Goal: Check status

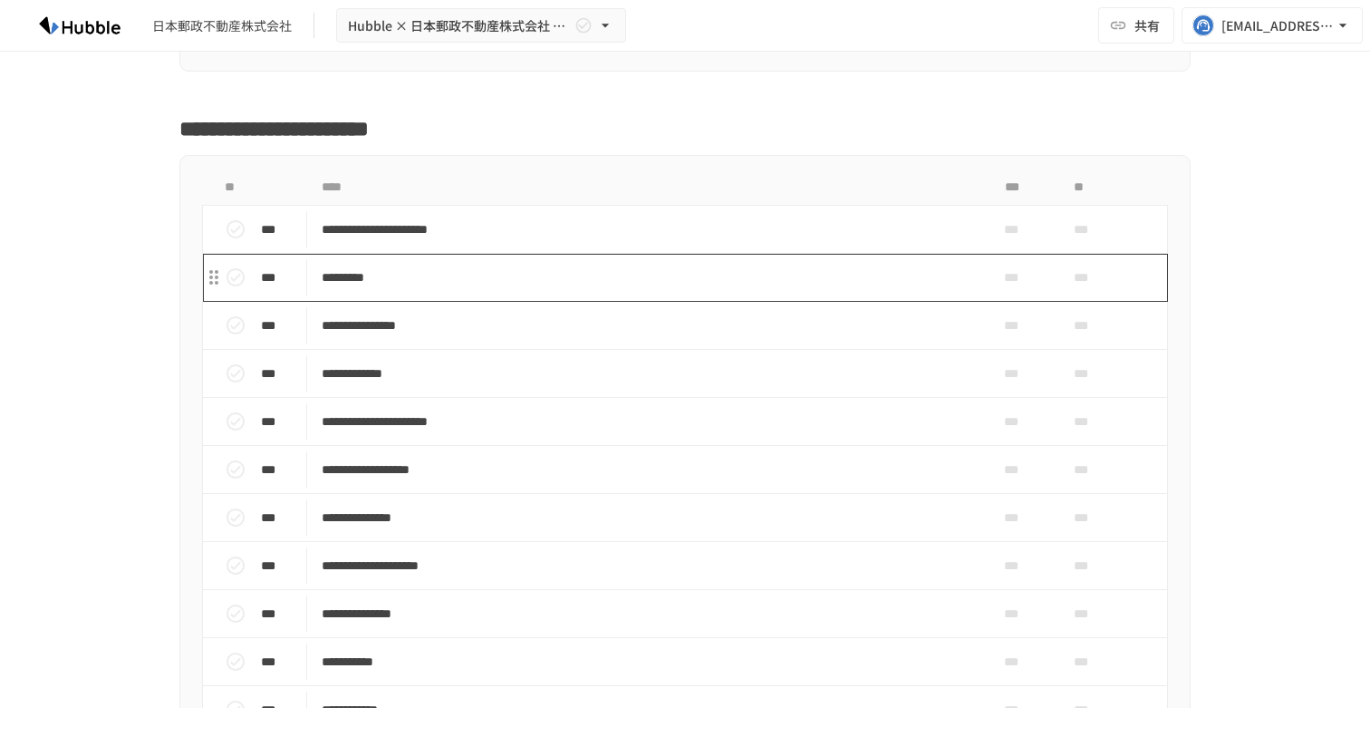
scroll to position [477, 0]
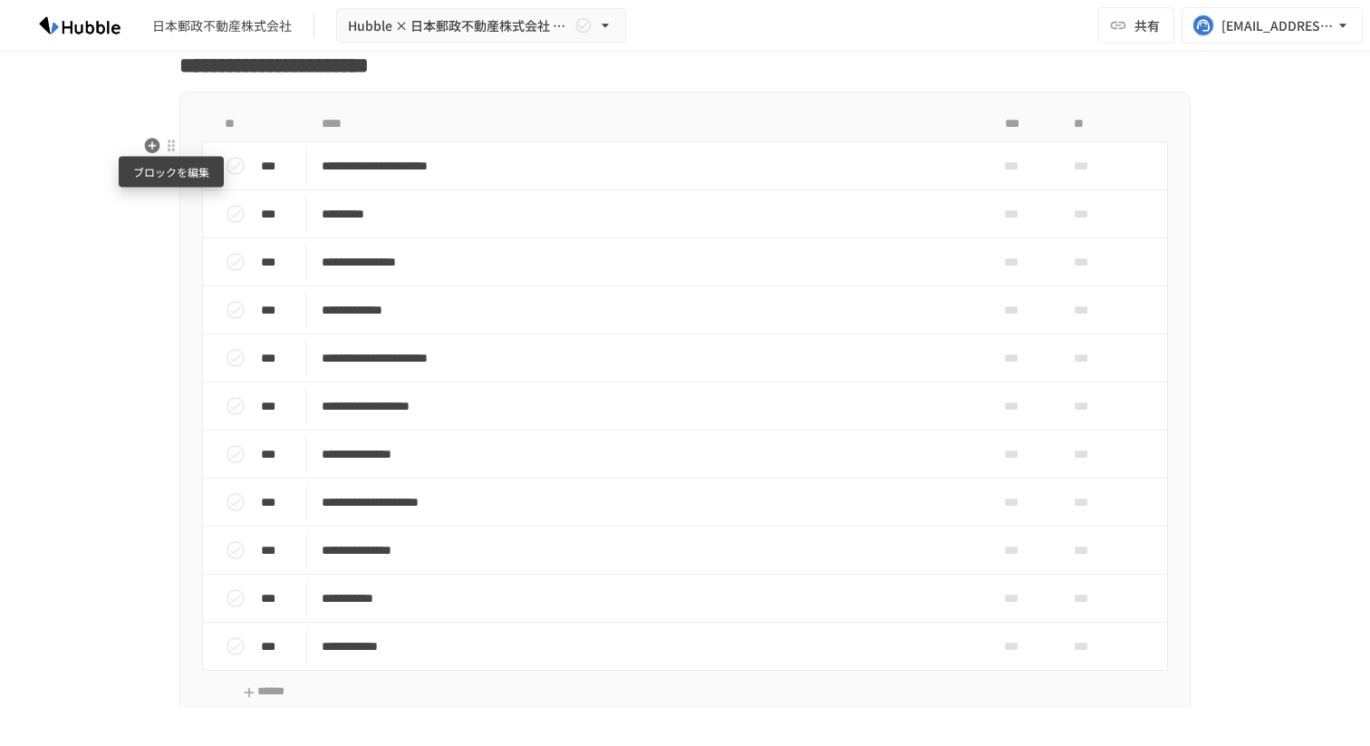
click at [169, 143] on div at bounding box center [171, 146] width 14 height 14
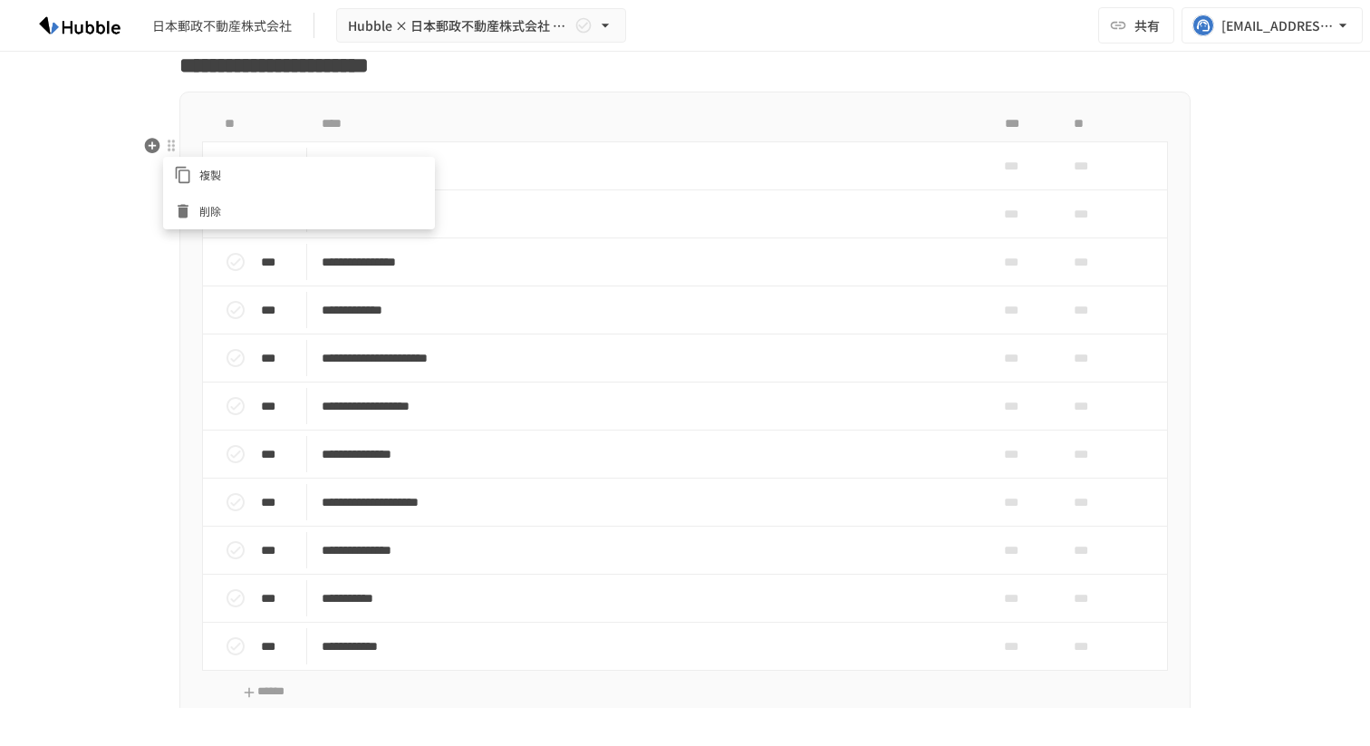
click at [169, 143] on div at bounding box center [685, 373] width 1370 height 746
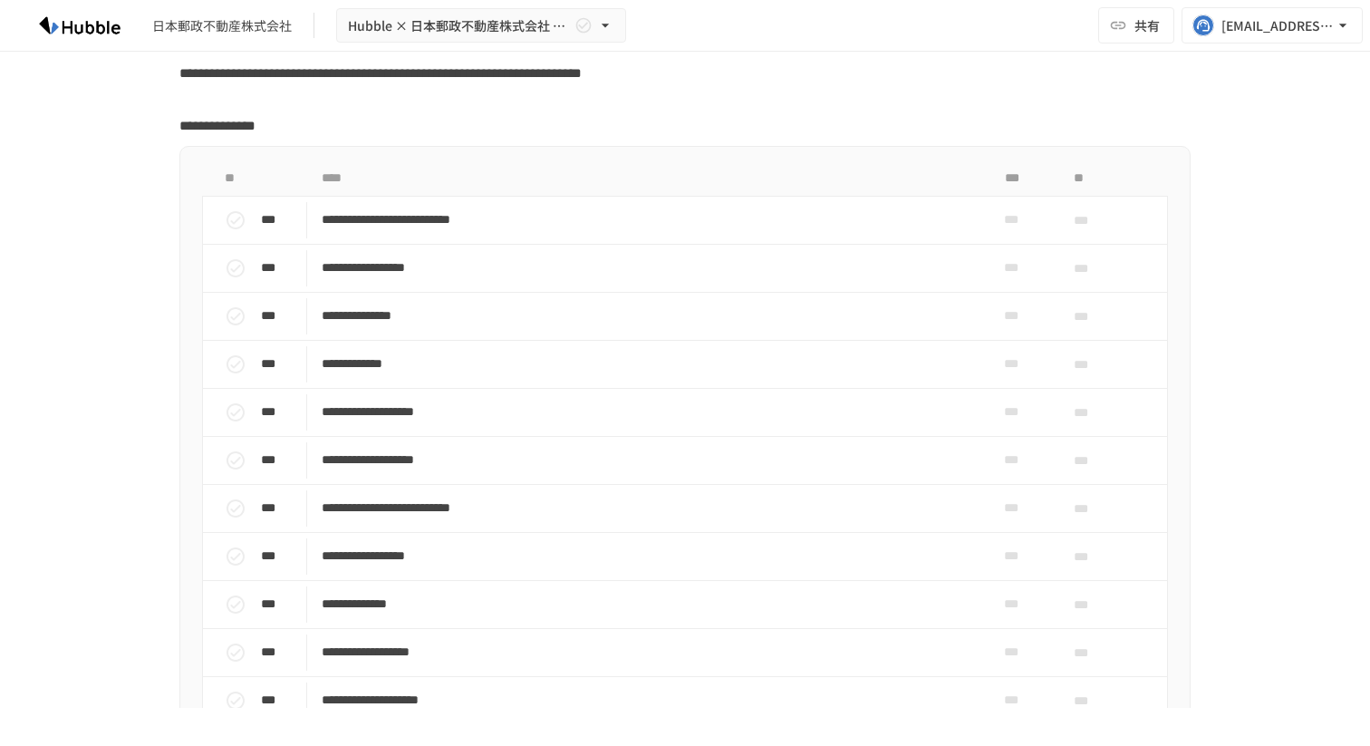
scroll to position [1281, 0]
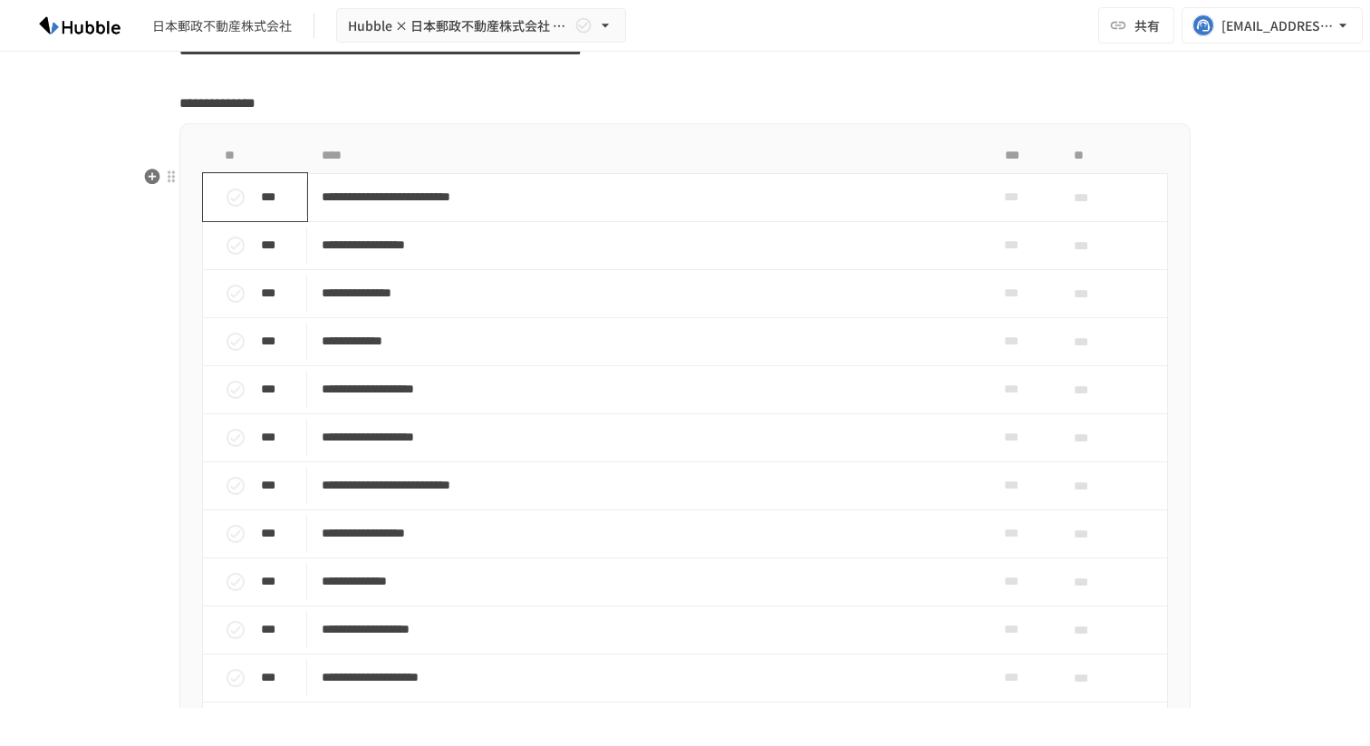
click at [237, 208] on icon "status" at bounding box center [236, 198] width 22 height 22
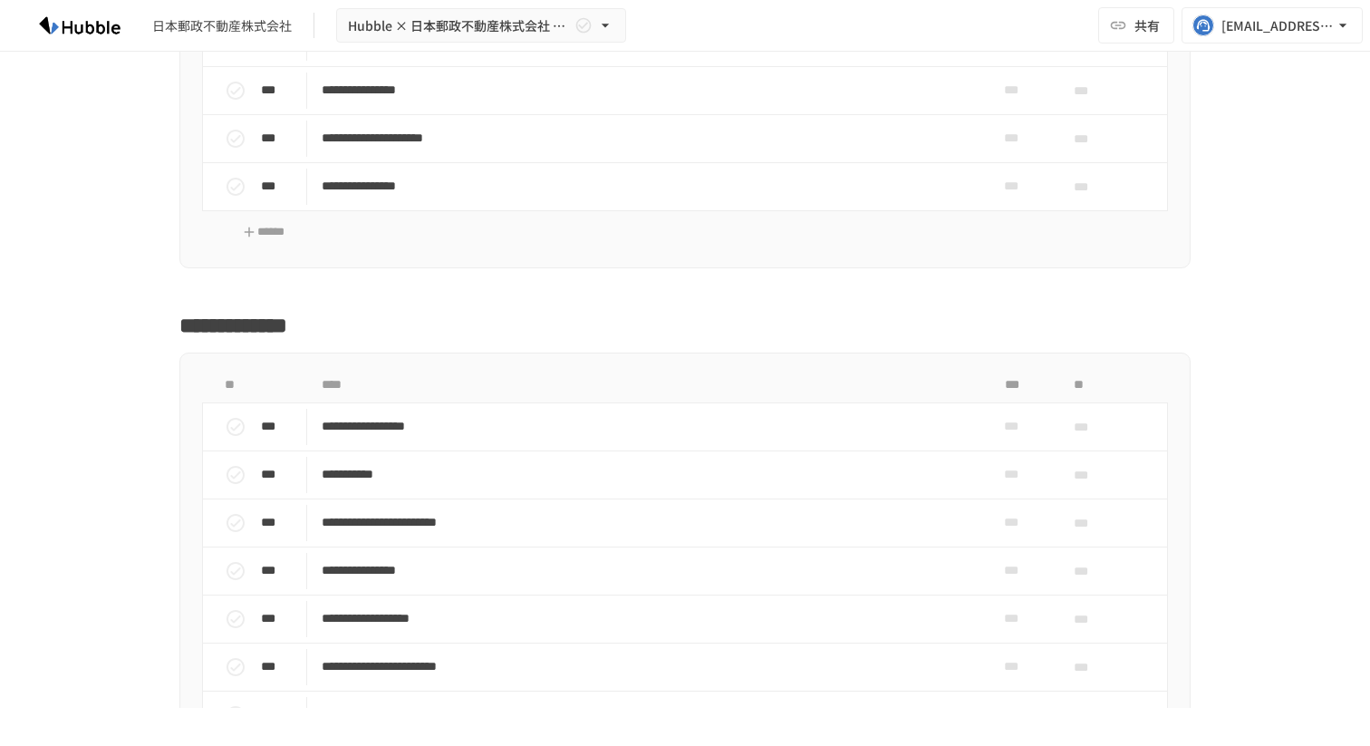
scroll to position [1796, 0]
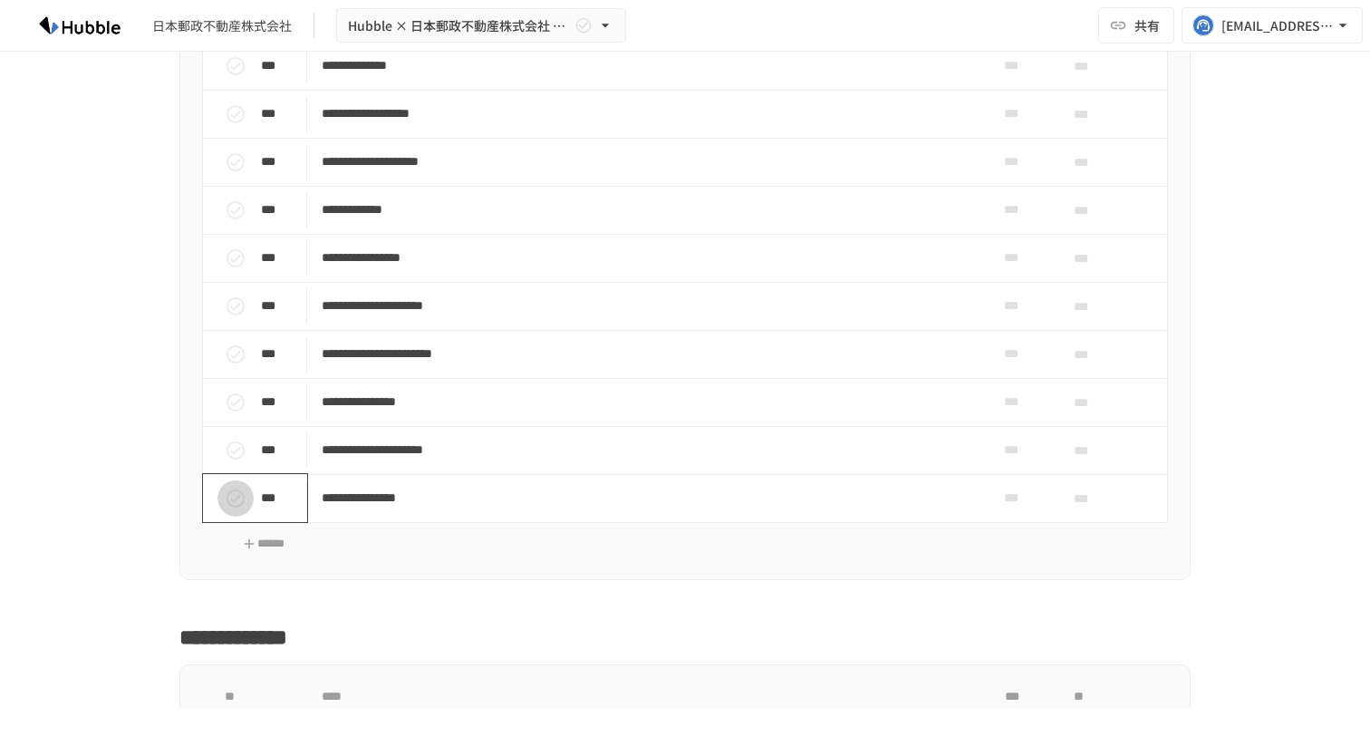
click at [240, 509] on icon "status" at bounding box center [236, 499] width 22 height 22
click at [231, 461] on icon "status" at bounding box center [236, 451] width 22 height 22
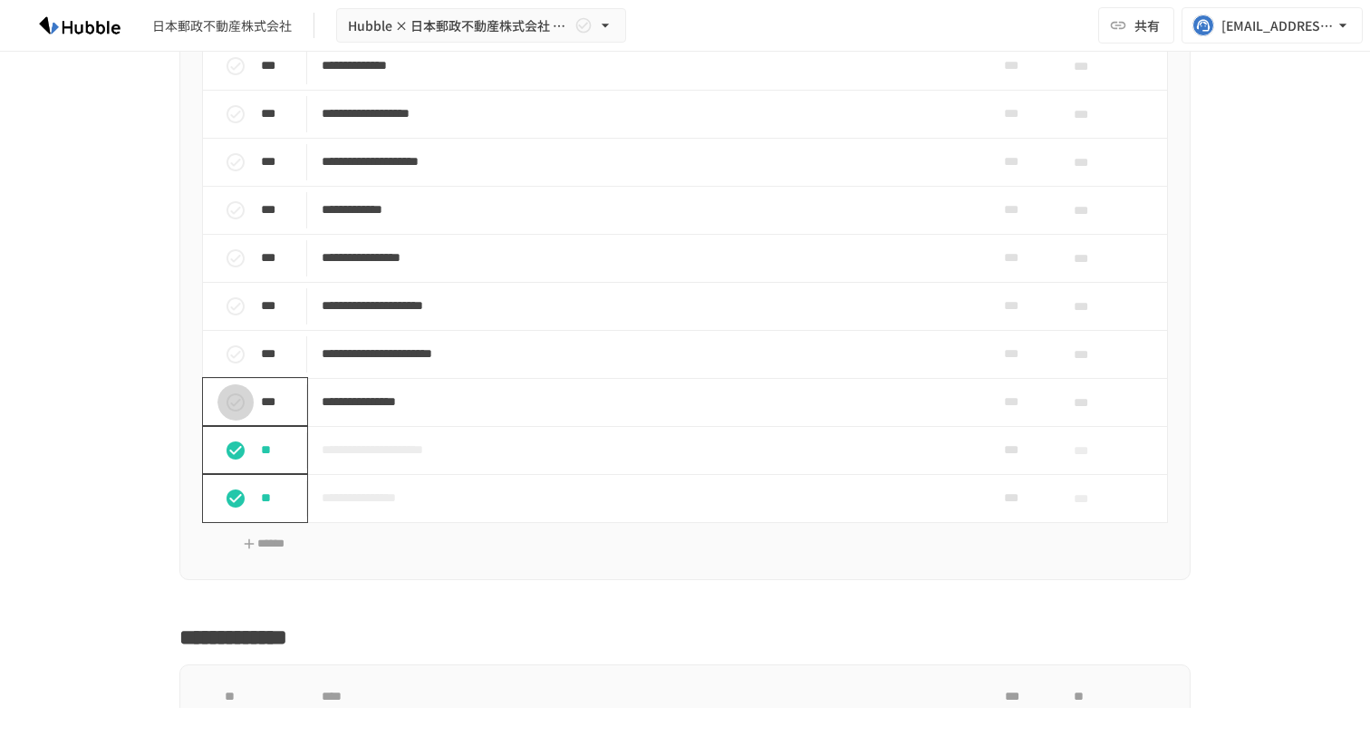
click at [232, 413] on icon "status" at bounding box center [236, 402] width 22 height 22
click at [231, 365] on icon "status" at bounding box center [236, 354] width 22 height 22
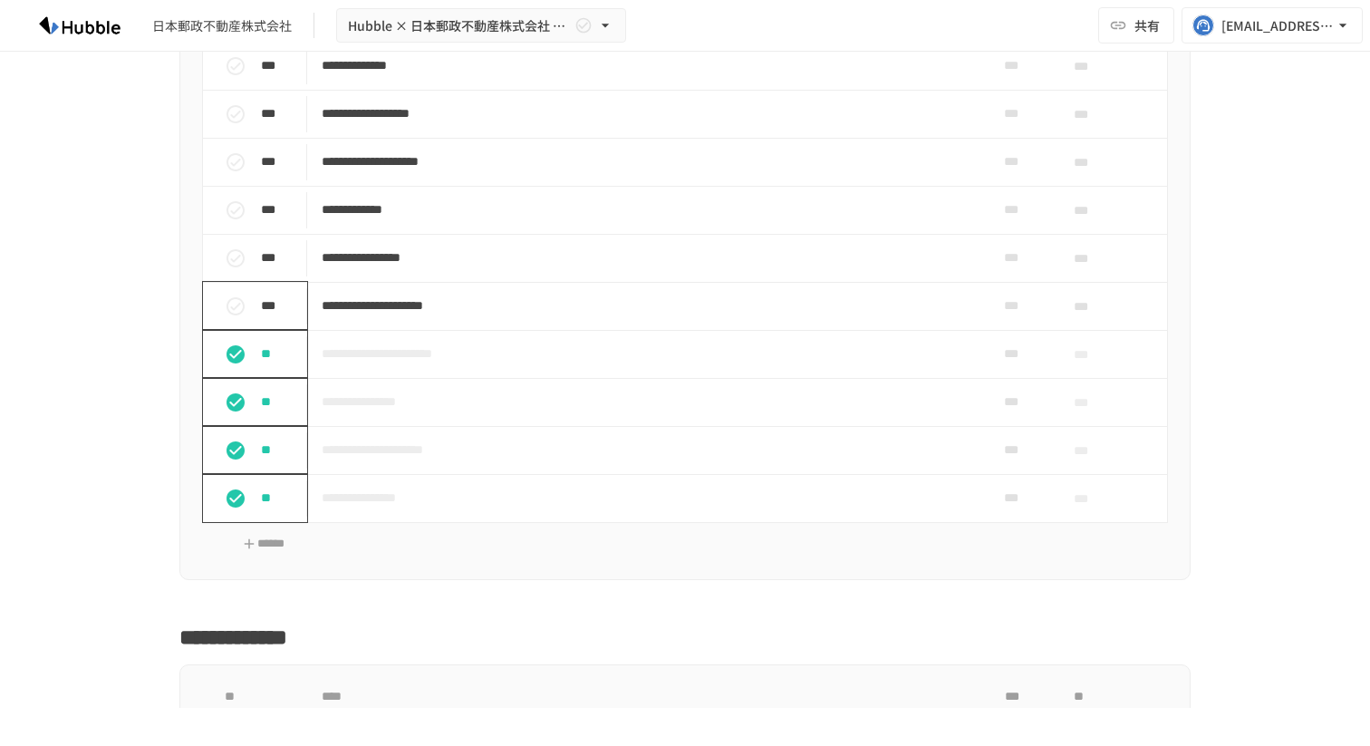
click at [243, 315] on icon "status" at bounding box center [236, 306] width 18 height 18
click at [235, 276] on button "status" at bounding box center [235, 258] width 36 height 36
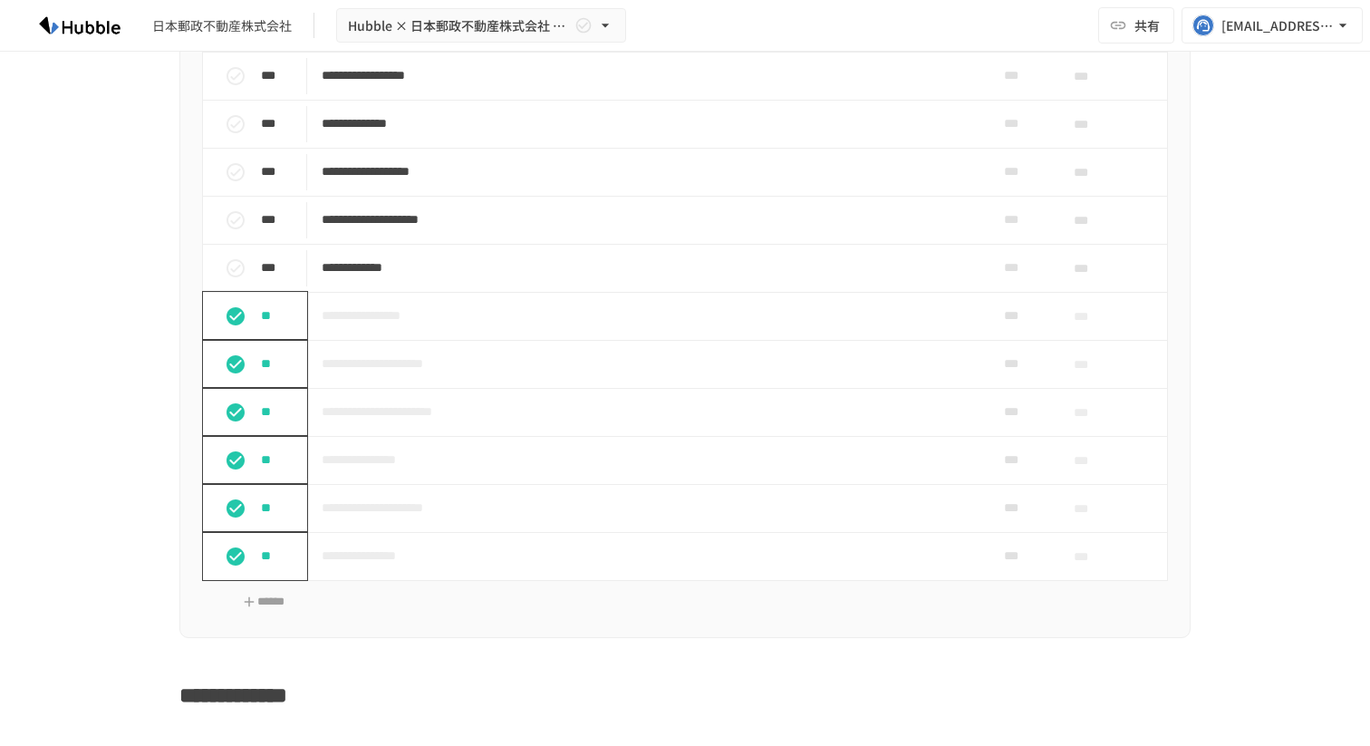
scroll to position [1701, 0]
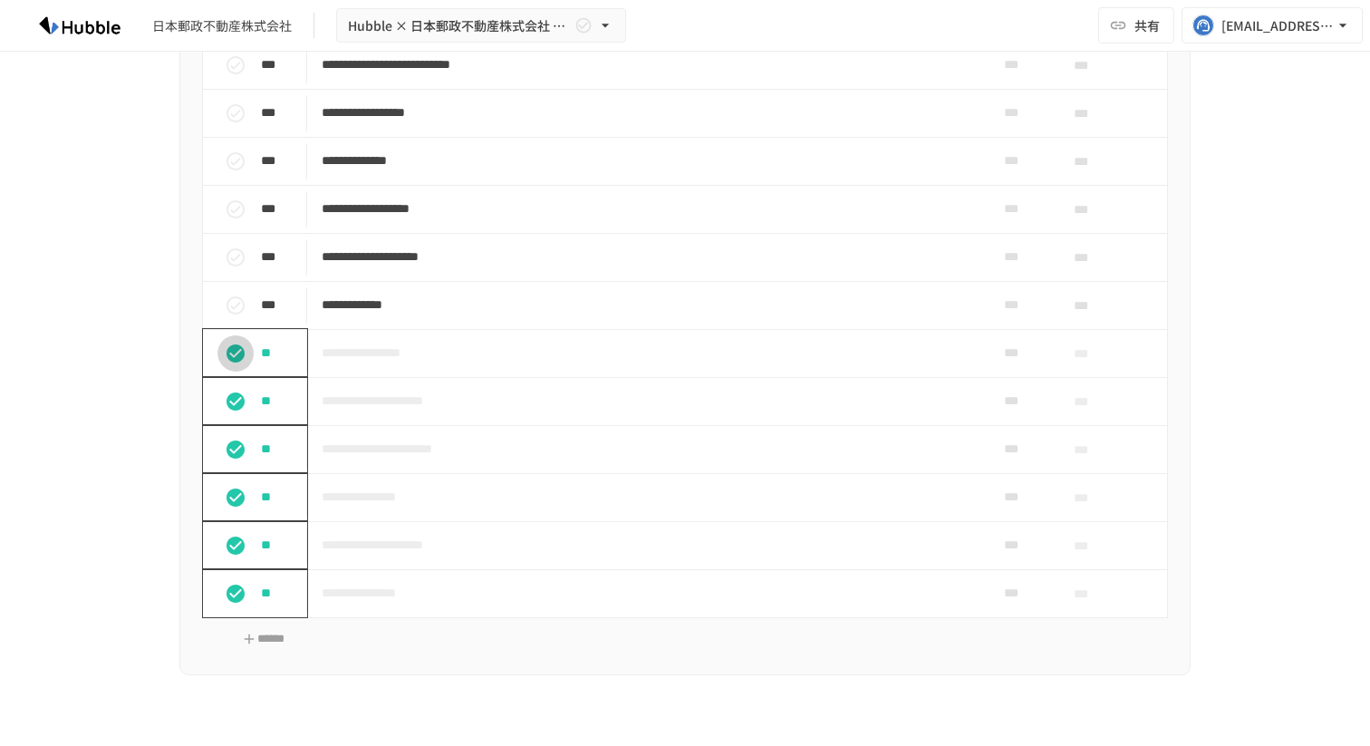
click at [232, 364] on icon "status" at bounding box center [236, 354] width 22 height 22
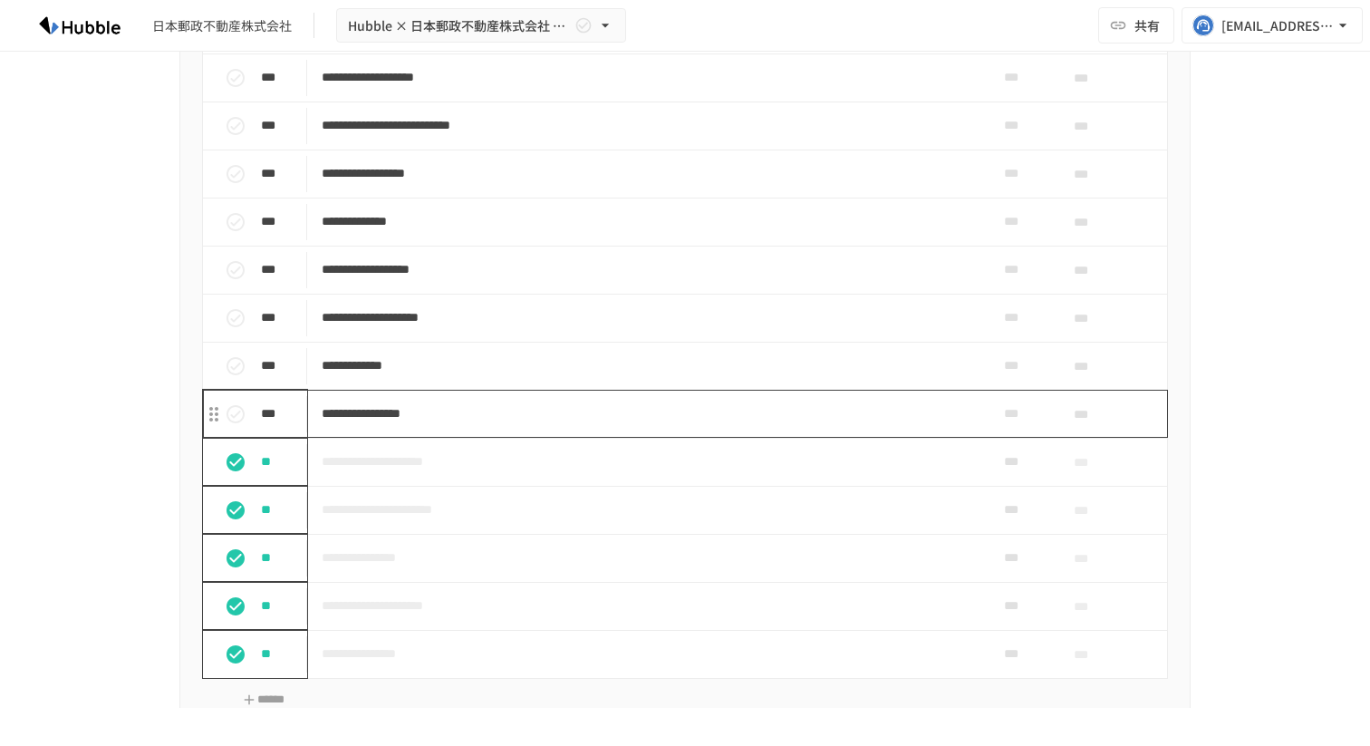
scroll to position [1621, 0]
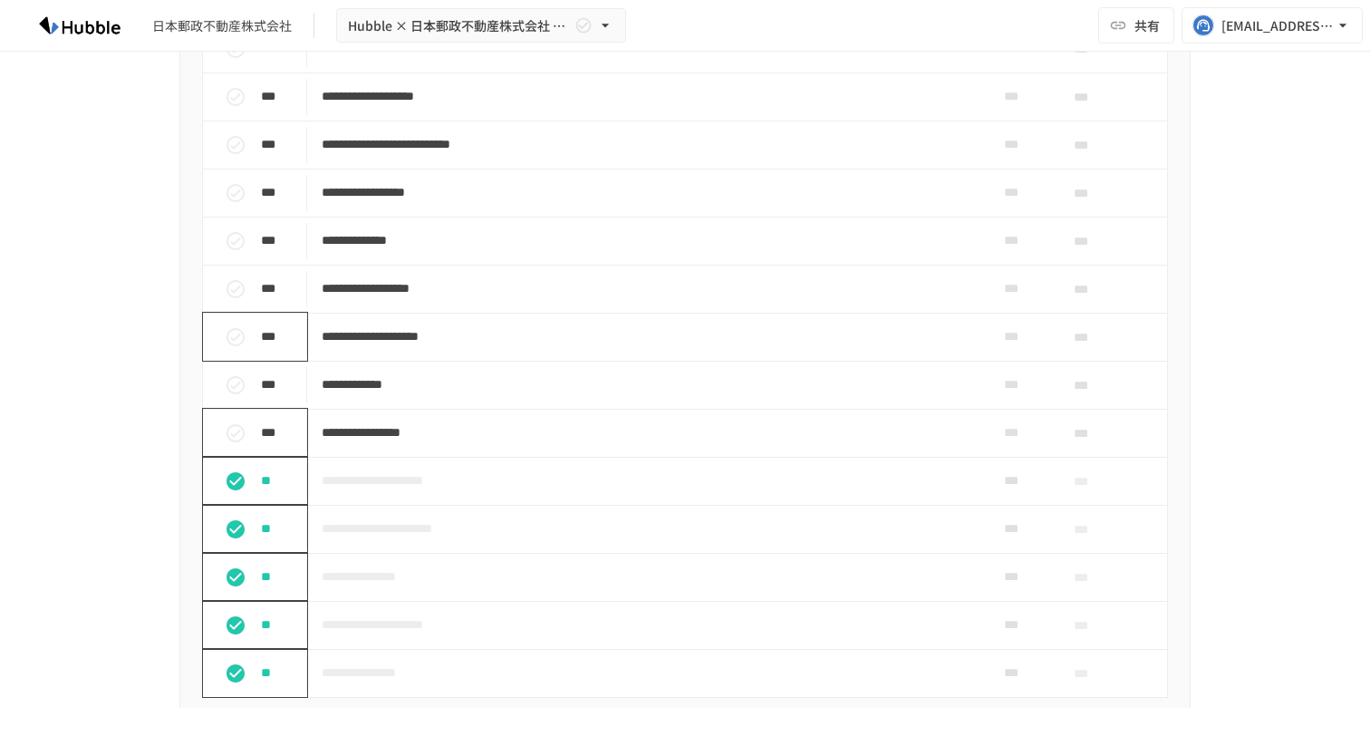
click at [232, 348] on icon "status" at bounding box center [236, 337] width 22 height 22
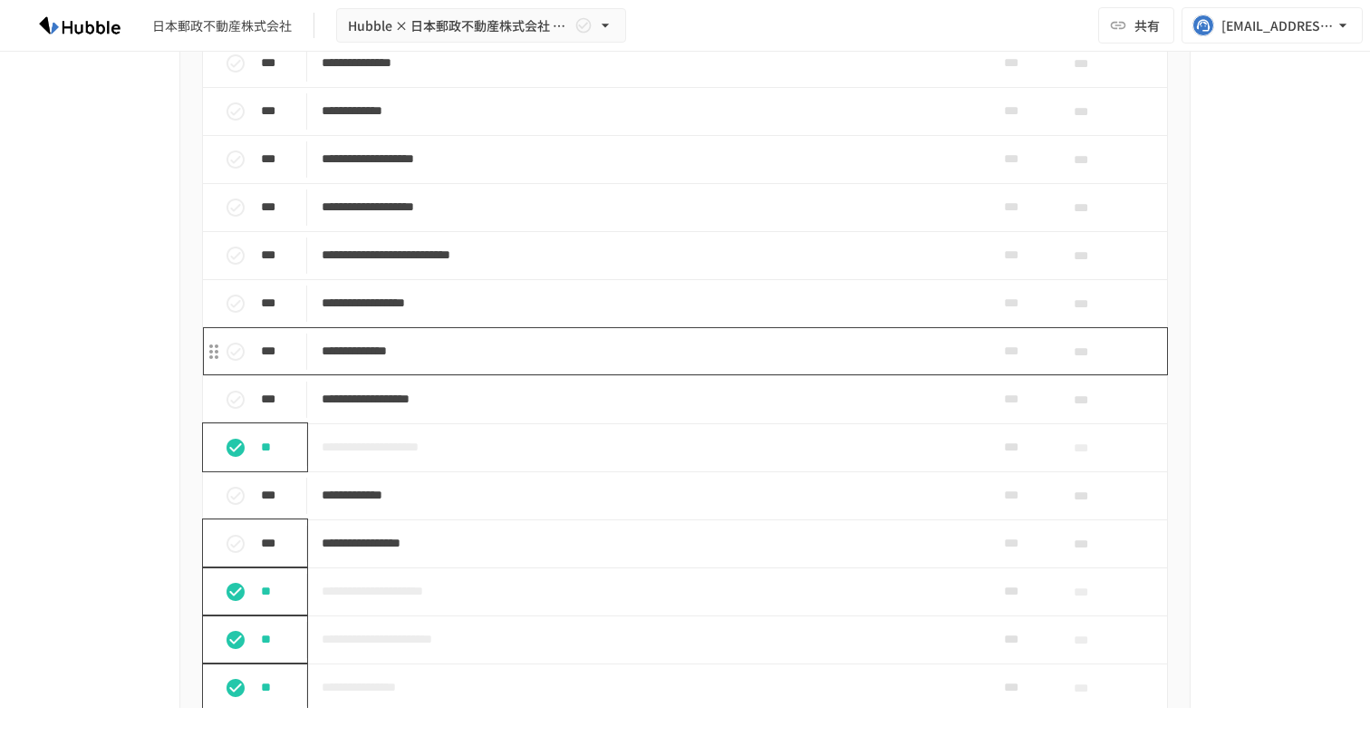
scroll to position [1496, 0]
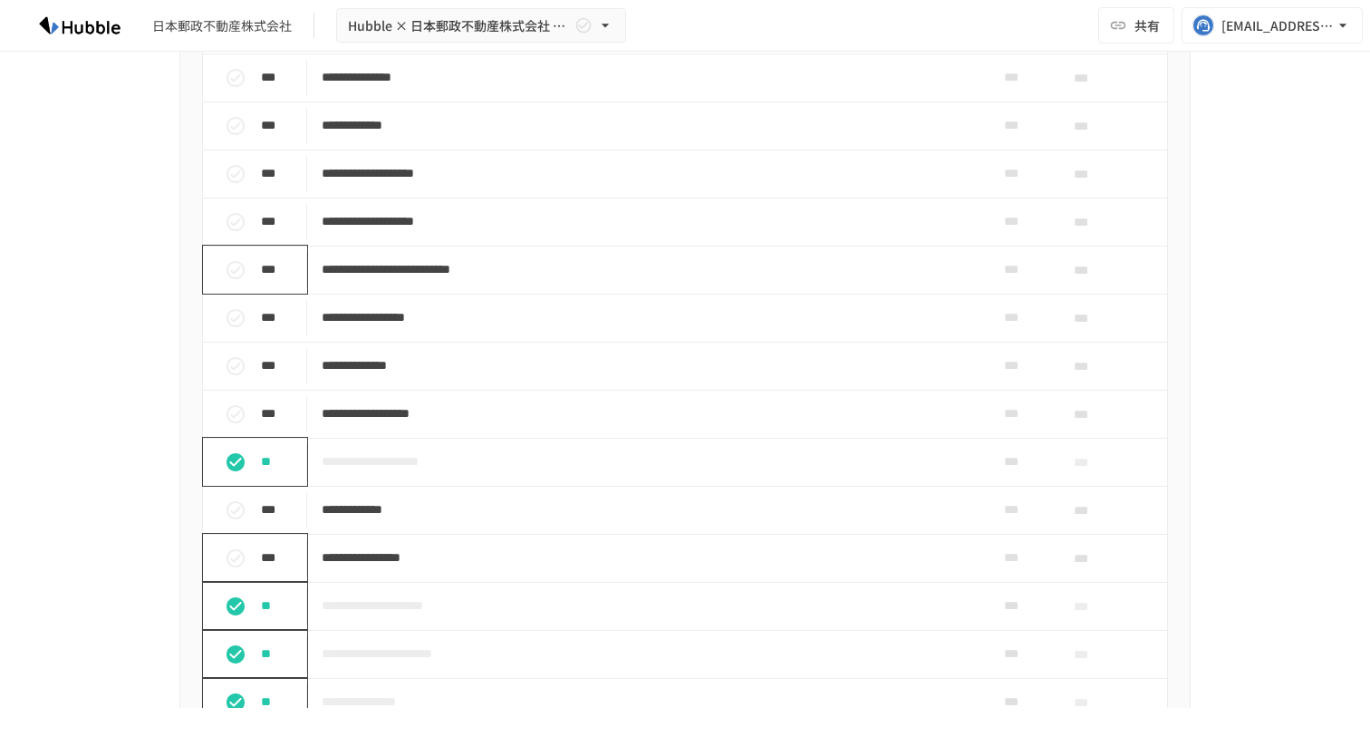
click at [237, 281] on icon "status" at bounding box center [236, 270] width 22 height 22
click at [231, 233] on icon "status" at bounding box center [236, 222] width 22 height 22
click at [234, 185] on icon "status" at bounding box center [236, 174] width 22 height 22
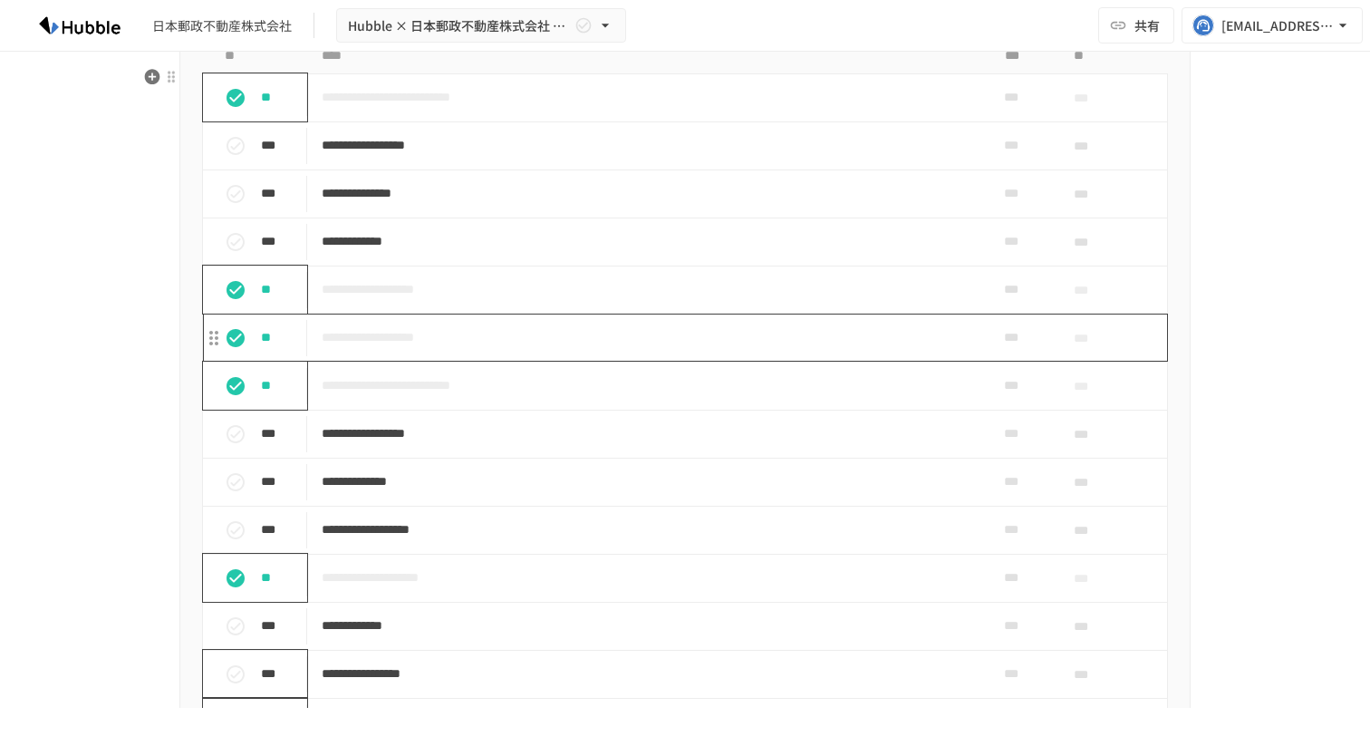
scroll to position [1360, 0]
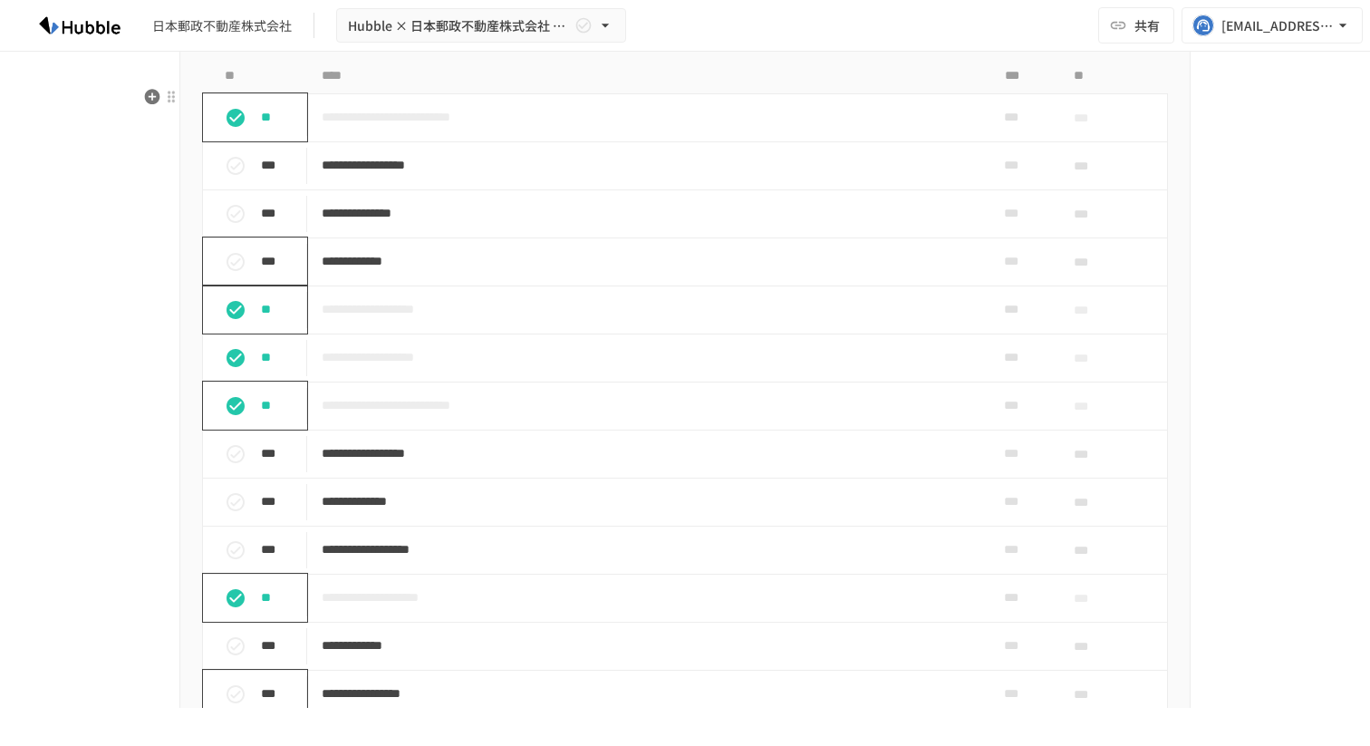
click at [234, 273] on icon "status" at bounding box center [236, 262] width 22 height 22
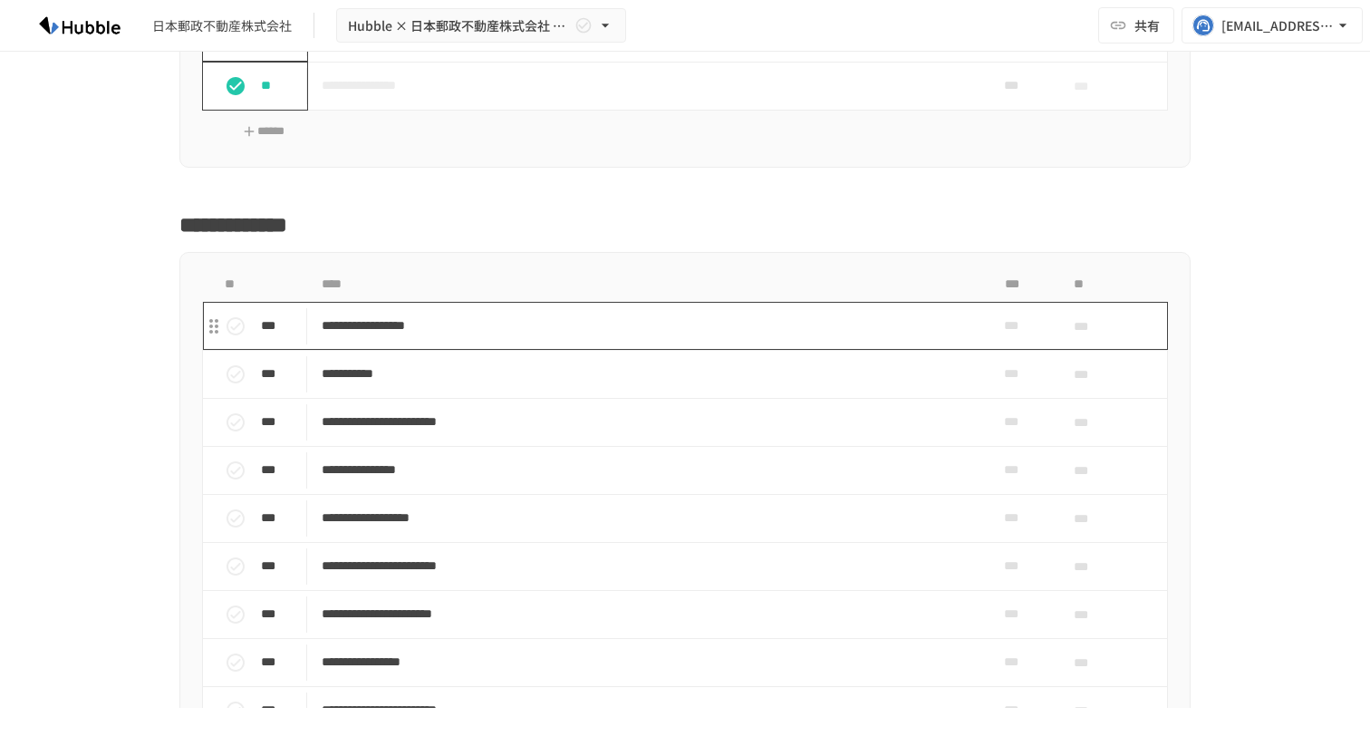
scroll to position [2416, 0]
